Goal: Information Seeking & Learning: Learn about a topic

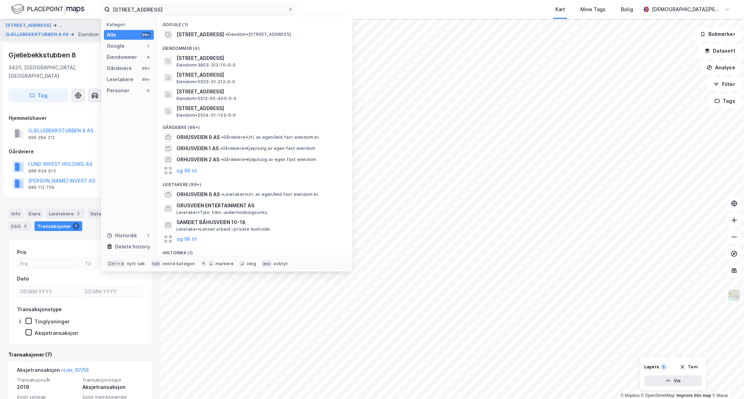
click at [173, 13] on input "[STREET_ADDRESS]" at bounding box center [199, 9] width 178 height 10
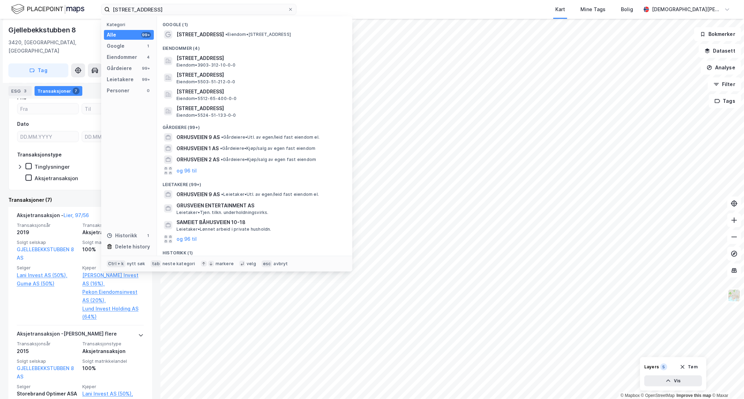
click at [173, 13] on input "[STREET_ADDRESS]" at bounding box center [199, 9] width 178 height 10
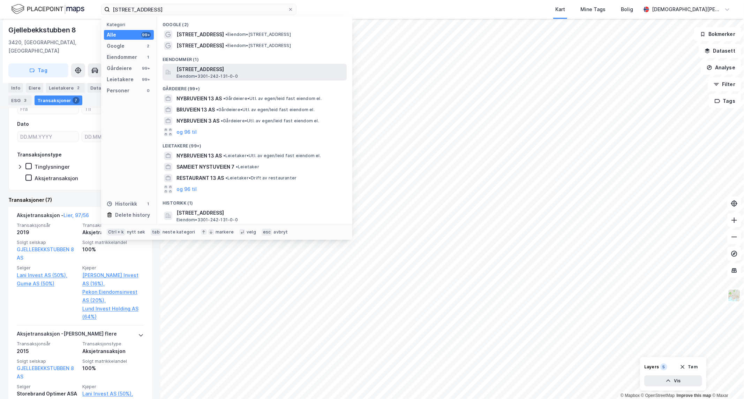
type input "[STREET_ADDRESS]"
click at [209, 71] on span "[STREET_ADDRESS]" at bounding box center [260, 69] width 167 height 8
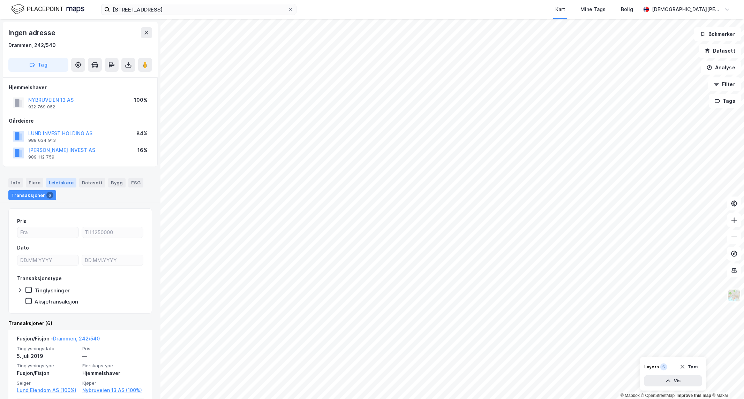
click at [55, 183] on div "Leietakere" at bounding box center [61, 182] width 30 height 9
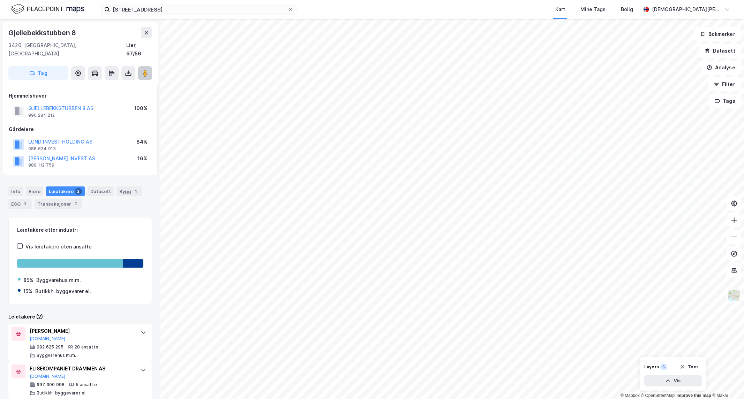
click at [143, 70] on image at bounding box center [145, 73] width 4 height 7
click at [144, 70] on image at bounding box center [145, 73] width 4 height 7
click at [54, 199] on div "Transaksjoner 7" at bounding box center [59, 204] width 48 height 10
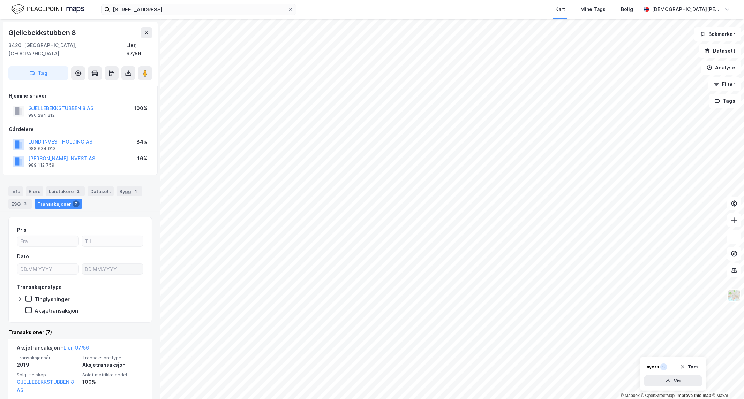
scroll to position [194, 0]
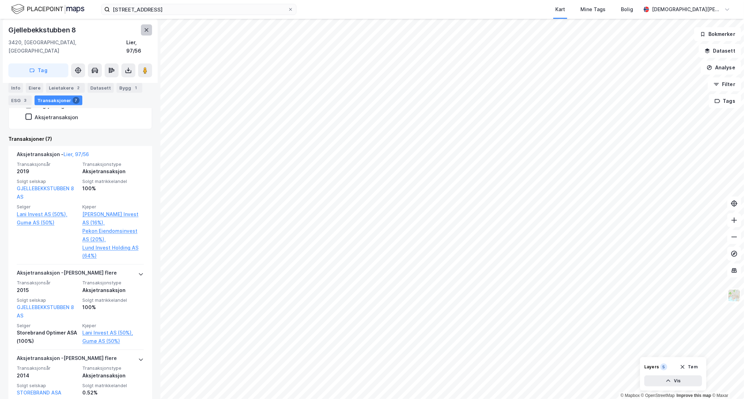
click at [150, 28] on button at bounding box center [146, 29] width 11 height 11
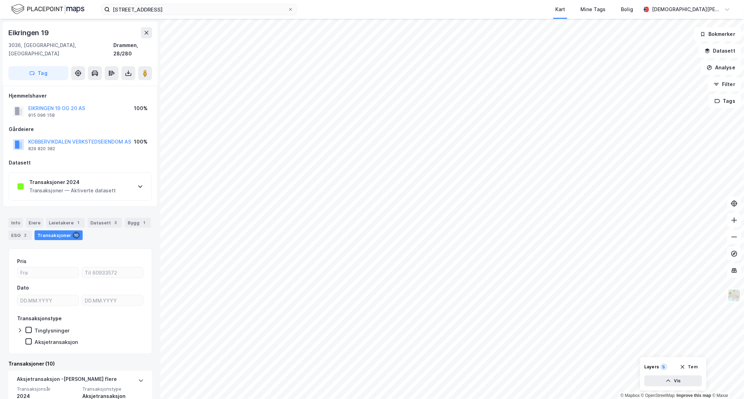
click at [126, 180] on div "Transaksjoner 2024 Transaksjoner — Aktiverte datasett" at bounding box center [80, 187] width 142 height 28
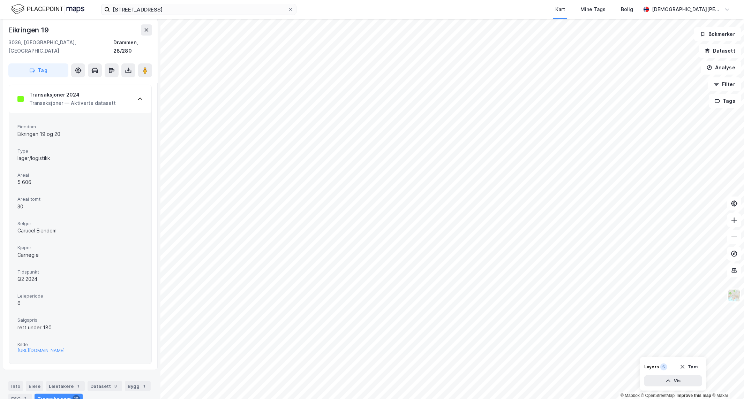
scroll to position [116, 0]
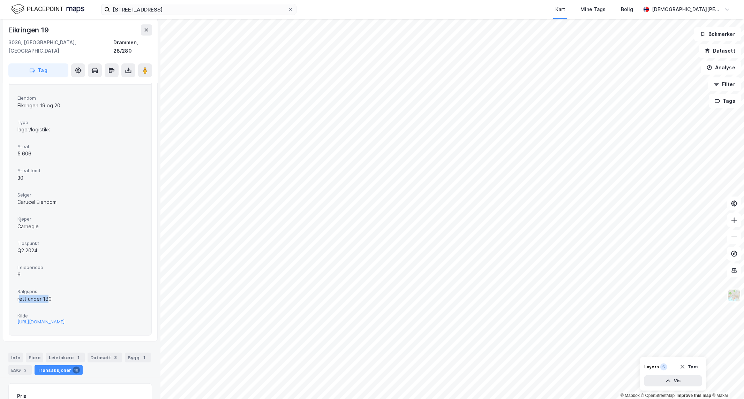
drag, startPoint x: 15, startPoint y: 291, endPoint x: 48, endPoint y: 291, distance: 32.5
click at [45, 290] on div "Eiendom Eikringen 19 og 20 Type lager/logistikk Areal 5 606 Areal tomt 30 Selge…" at bounding box center [80, 209] width 142 height 251
click at [46, 295] on div "rett under 180" at bounding box center [80, 299] width 126 height 8
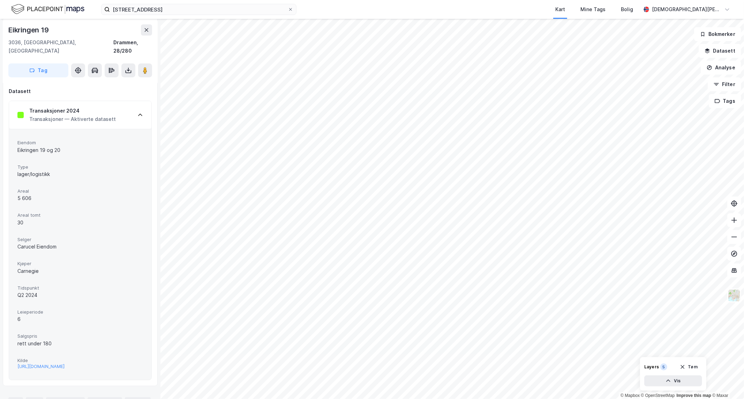
scroll to position [39, 0]
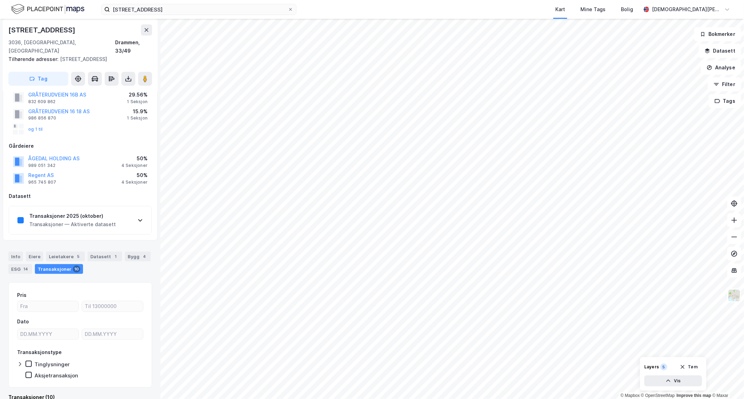
scroll to position [39, 0]
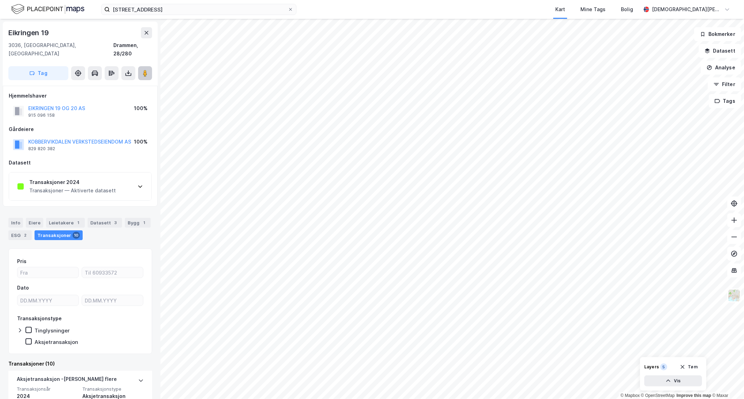
click at [145, 70] on image at bounding box center [145, 73] width 4 height 7
